Goal: Task Accomplishment & Management: Use online tool/utility

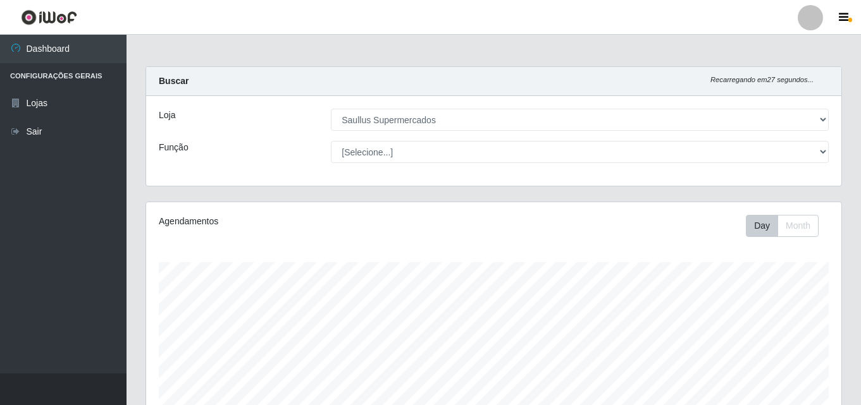
select select "423"
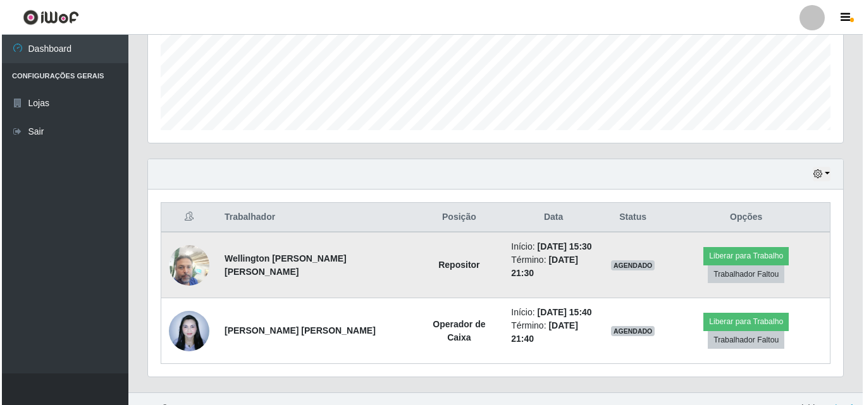
scroll to position [262, 695]
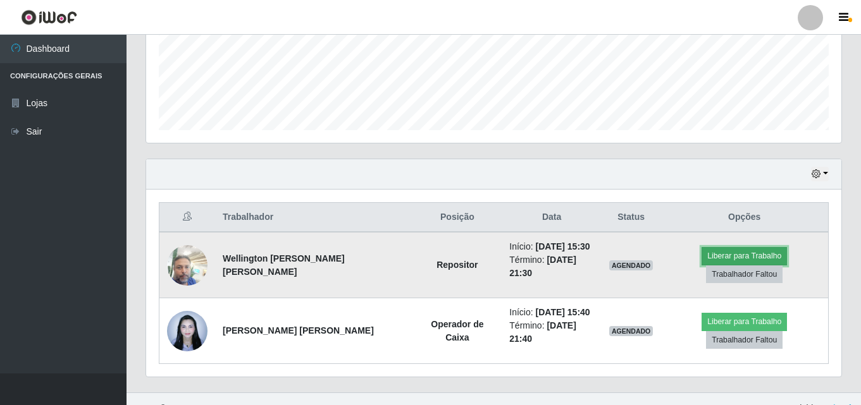
click at [704, 265] on button "Liberar para Trabalho" at bounding box center [743, 256] width 85 height 18
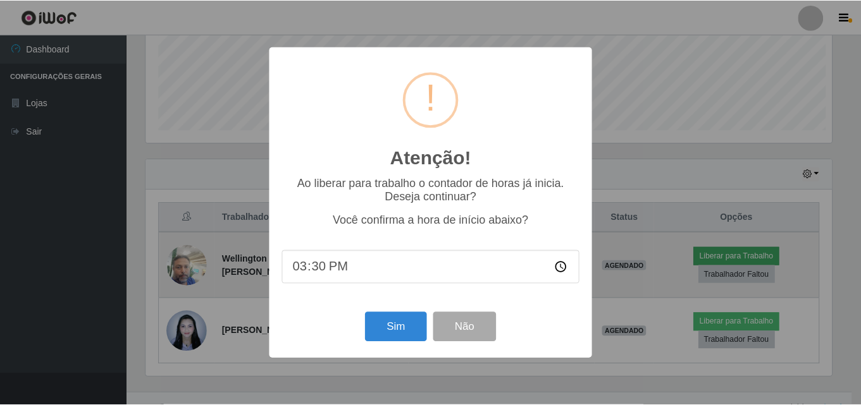
scroll to position [262, 689]
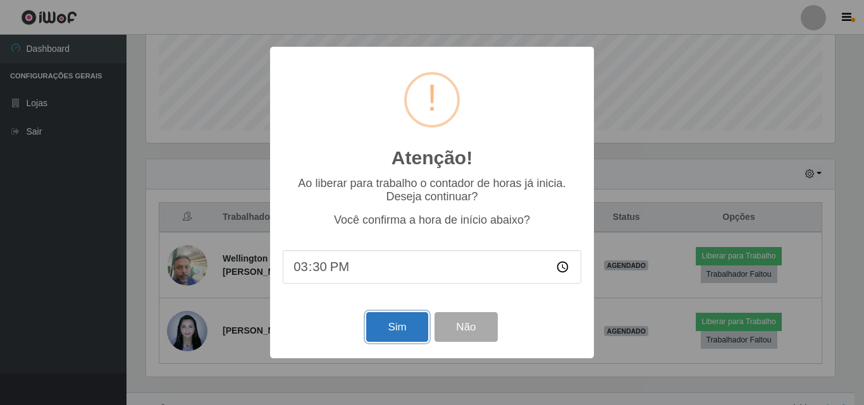
click at [385, 331] on button "Sim" at bounding box center [396, 327] width 61 height 30
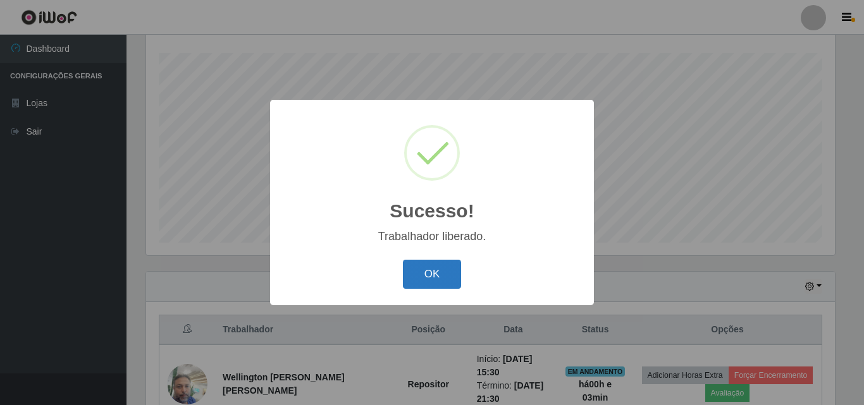
click at [447, 272] on button "OK" at bounding box center [432, 275] width 59 height 30
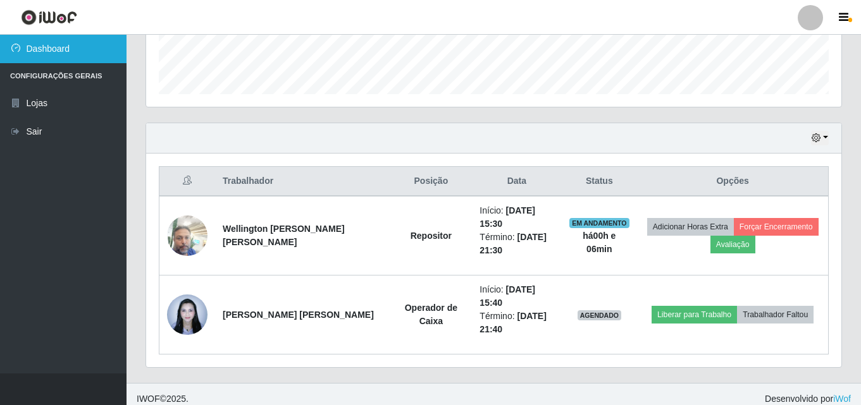
scroll to position [367, 0]
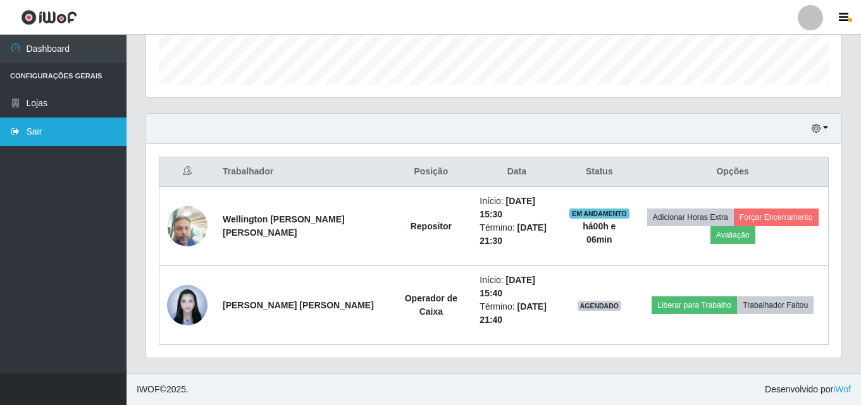
click at [70, 128] on link "Sair" at bounding box center [63, 132] width 127 height 28
